Goal: Check status: Check status

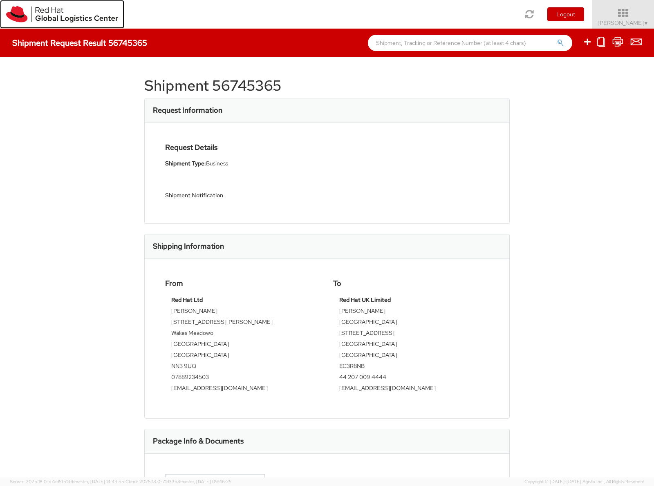
click at [72, 15] on img at bounding box center [62, 14] width 112 height 16
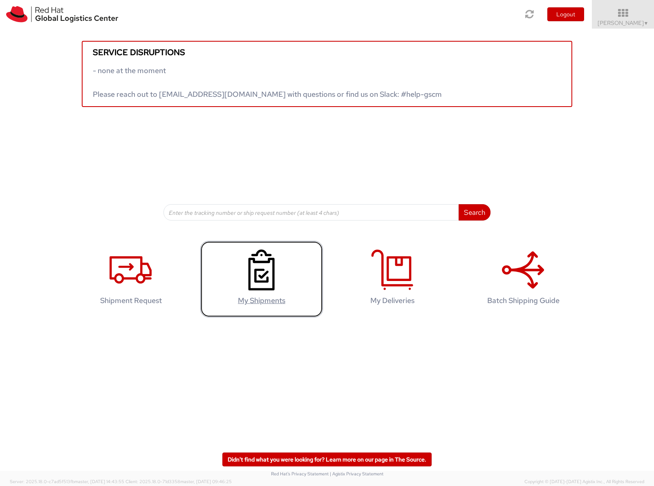
click at [255, 279] on use at bounding box center [261, 270] width 26 height 41
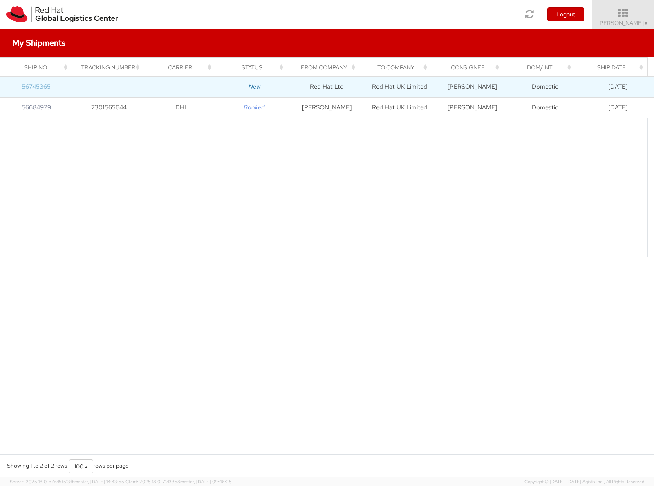
click at [33, 84] on link "56745365" at bounding box center [36, 87] width 29 height 8
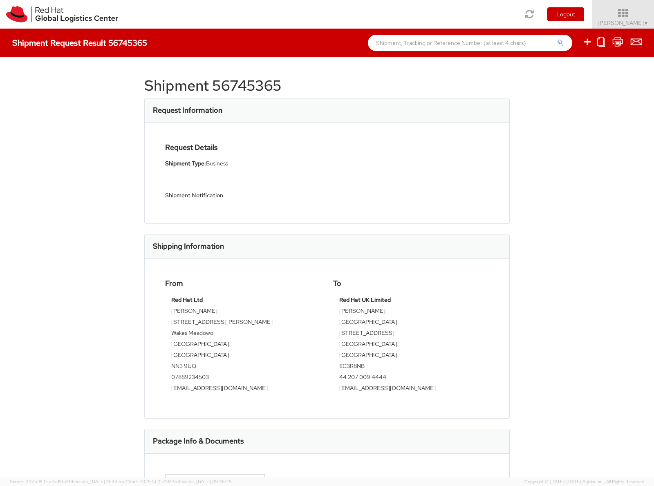
click at [552, 376] on div "Shipment 56745365 Request Information Request Details Shipment Type: Business S…" at bounding box center [327, 267] width 654 height 421
click at [596, 107] on div "Shipment 56745365 Request Information Request Details Shipment Type: Business S…" at bounding box center [327, 267] width 654 height 421
click at [616, 43] on icon at bounding box center [617, 42] width 11 height 10
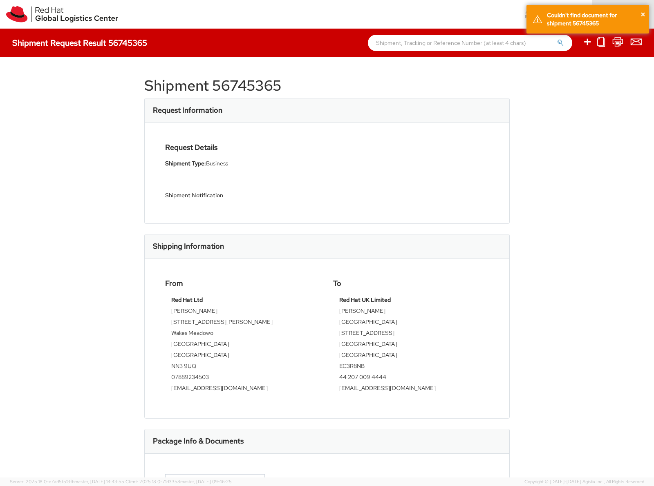
click at [544, 96] on div "Shipment 56745365 Request Information Request Details Shipment Type: Business S…" at bounding box center [327, 267] width 654 height 421
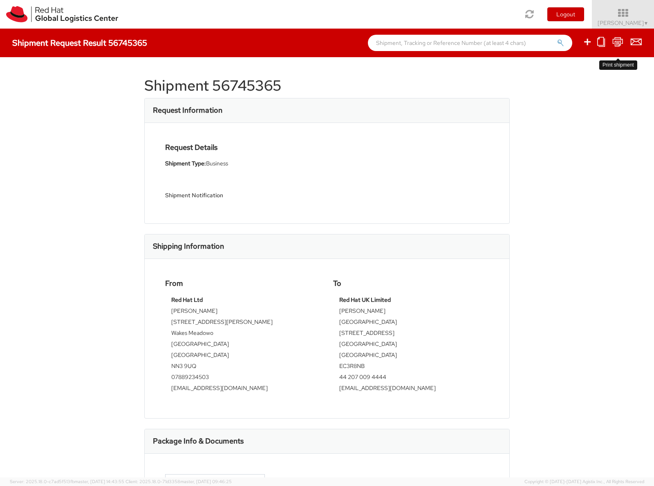
click at [617, 41] on icon at bounding box center [617, 42] width 11 height 10
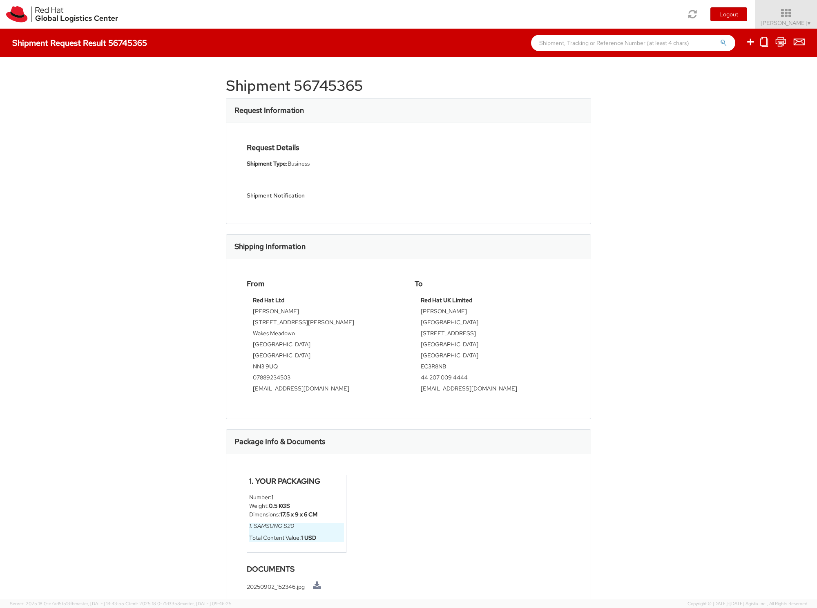
drag, startPoint x: 608, startPoint y: 264, endPoint x: 647, endPoint y: 143, distance: 127.4
click at [647, 143] on div "Shipment 56745365 Request Information Request Details Shipment Type: Business S…" at bounding box center [408, 328] width 817 height 542
drag, startPoint x: 612, startPoint y: 145, endPoint x: 702, endPoint y: 343, distance: 216.7
click at [653, 343] on div "Shipment 56745365 Request Information Request Details Shipment Type: Business S…" at bounding box center [408, 328] width 817 height 542
